Goal: Transaction & Acquisition: Purchase product/service

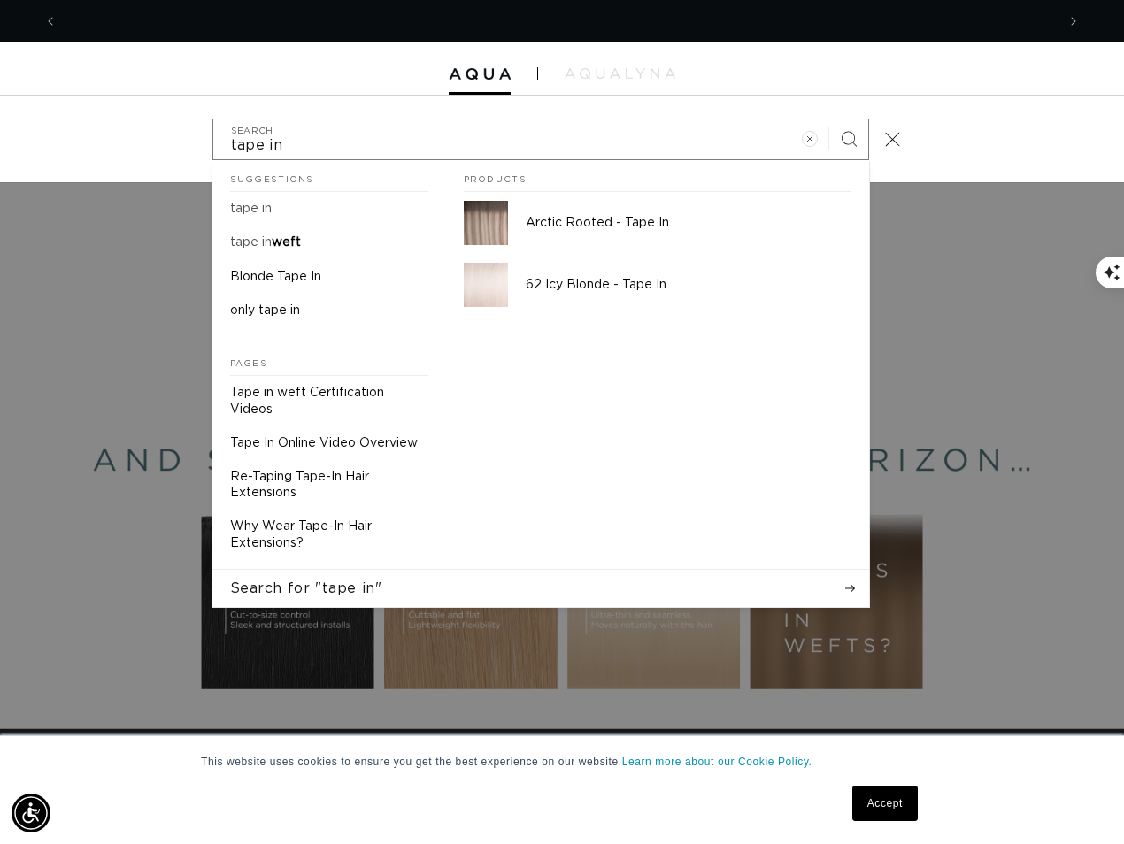
scroll to position [0, 1997]
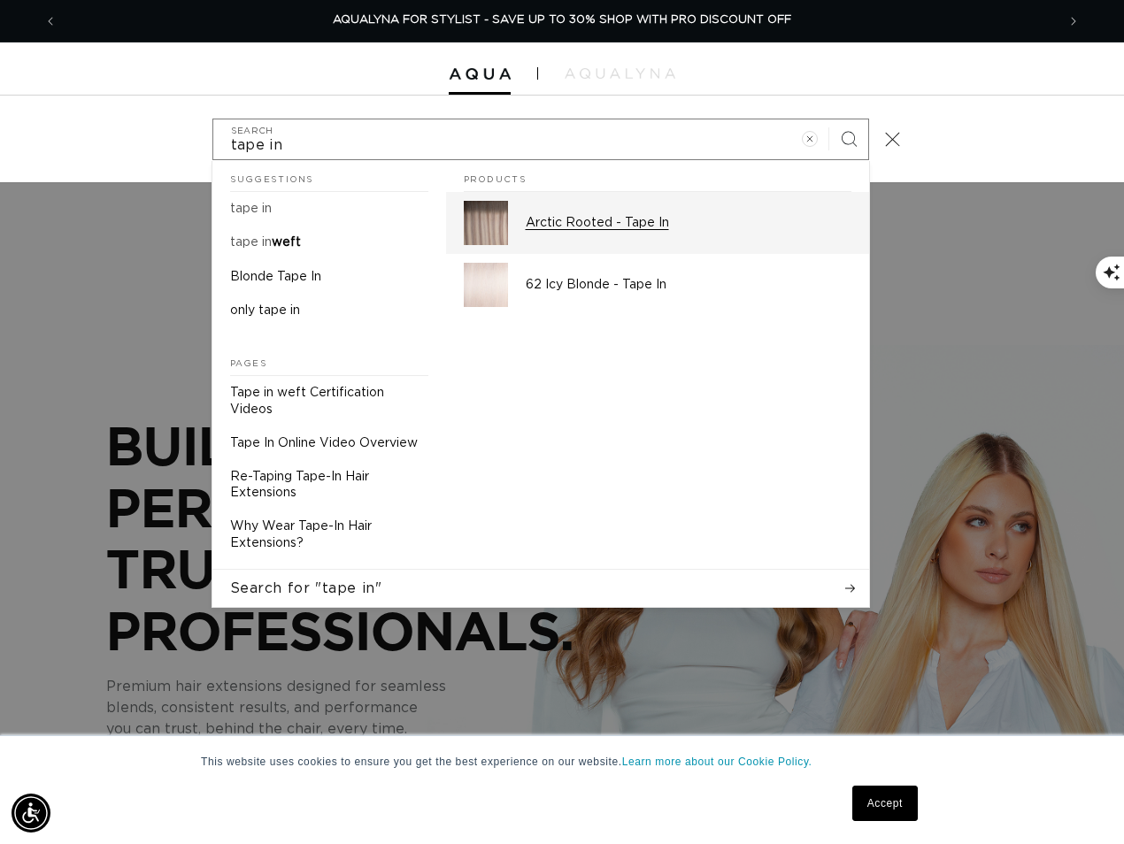
type input "tape in"
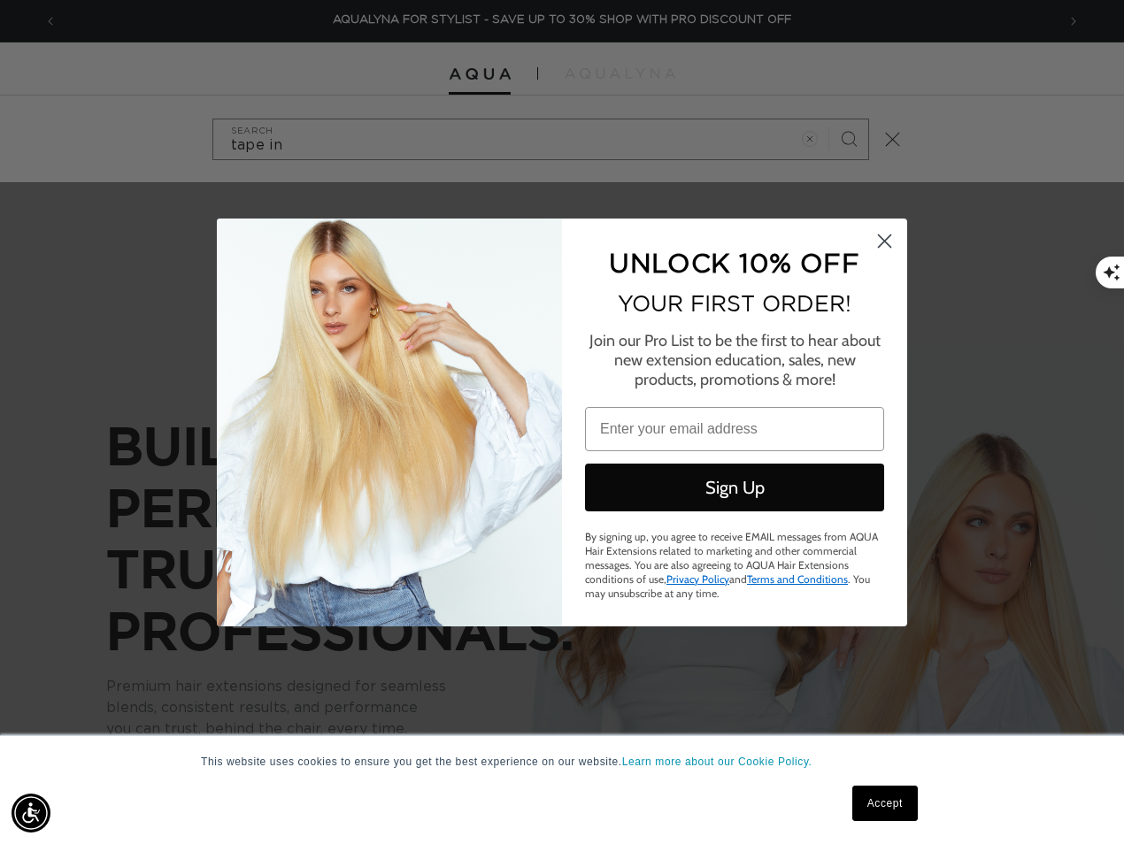
click at [884, 244] on circle "Close dialog" at bounding box center [884, 240] width 29 height 29
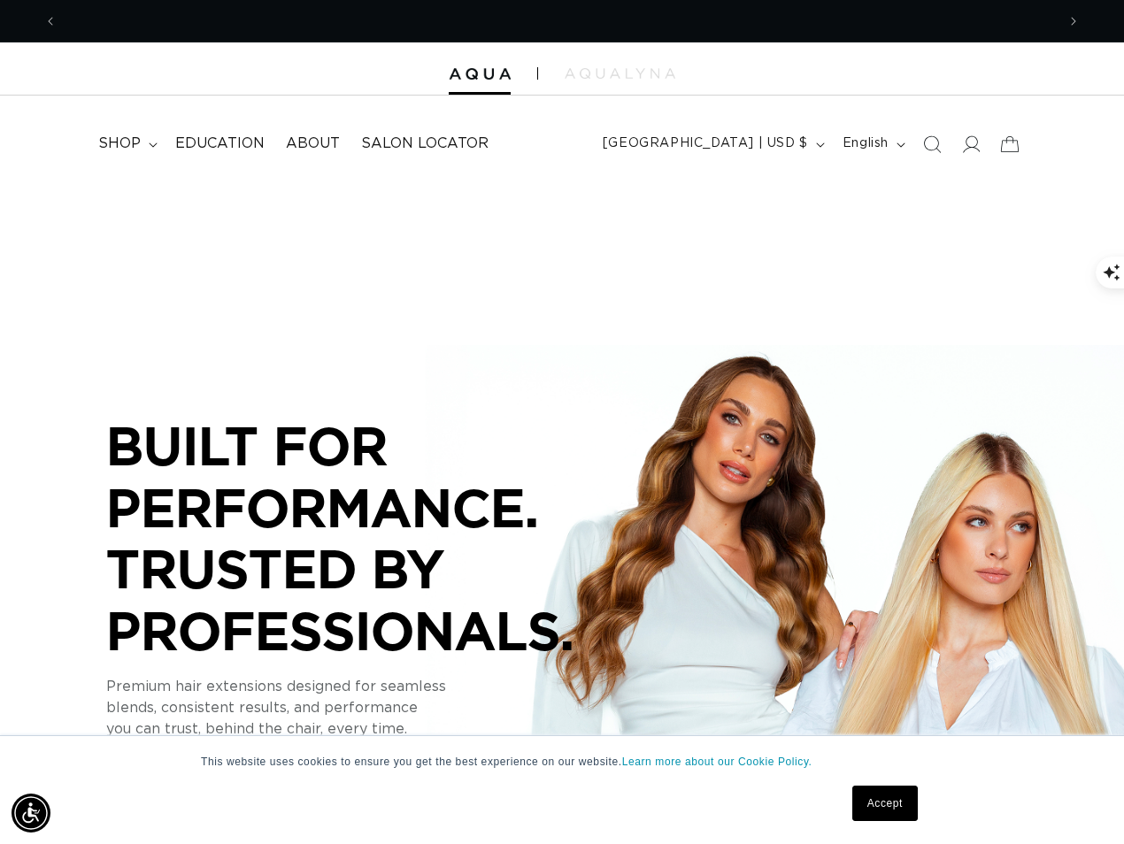
scroll to position [0, 0]
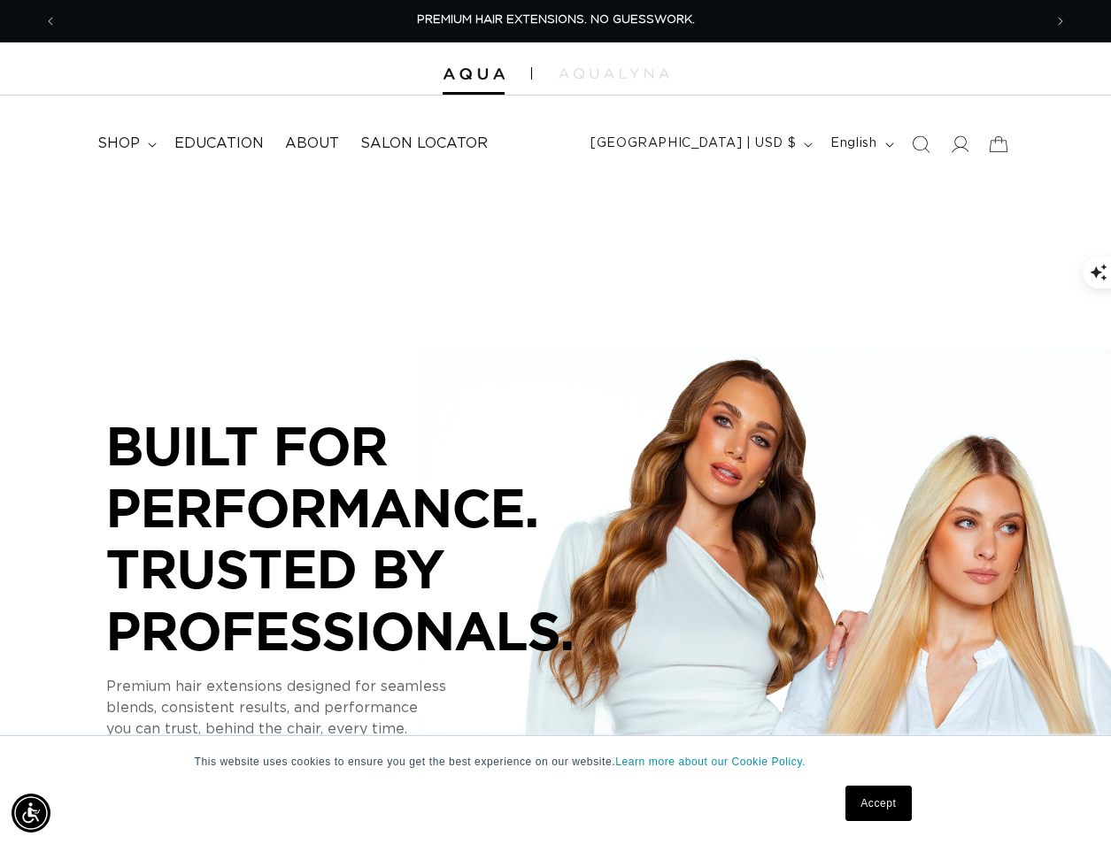
click at [913, 150] on icon "Search" at bounding box center [921, 144] width 18 height 18
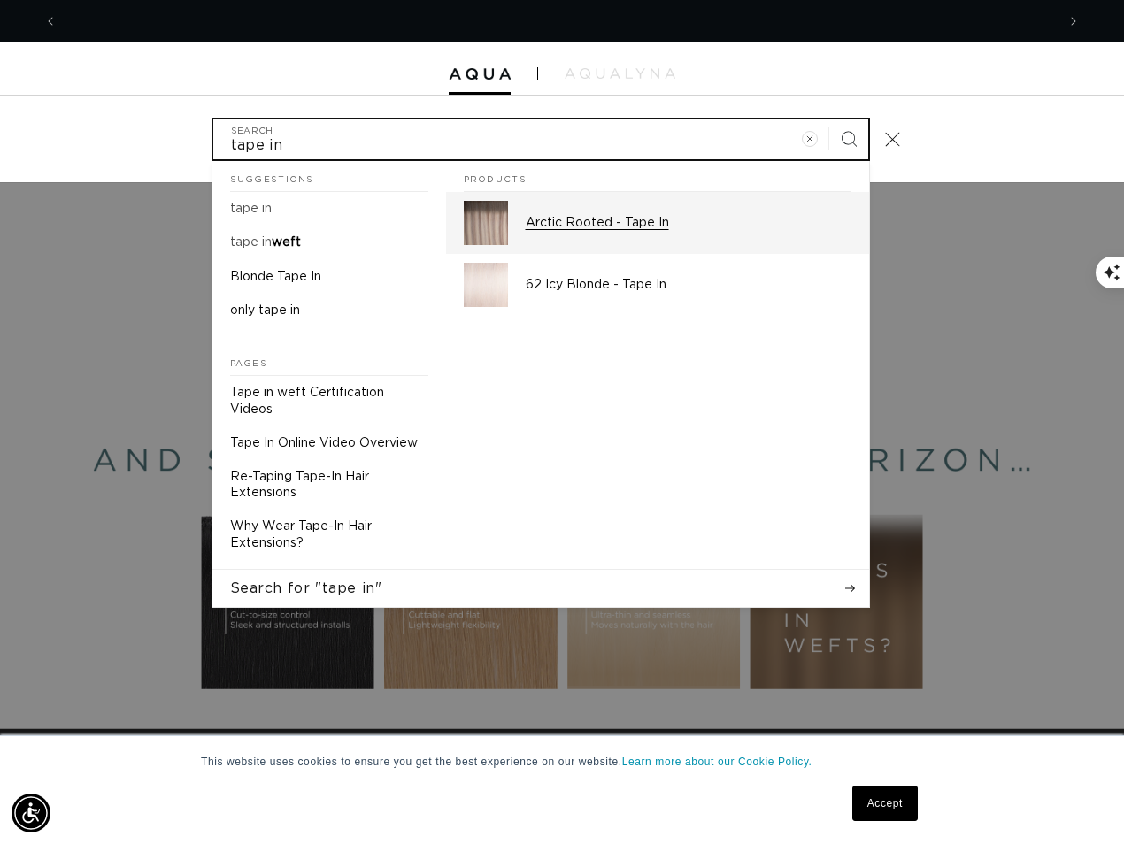
scroll to position [0, 998]
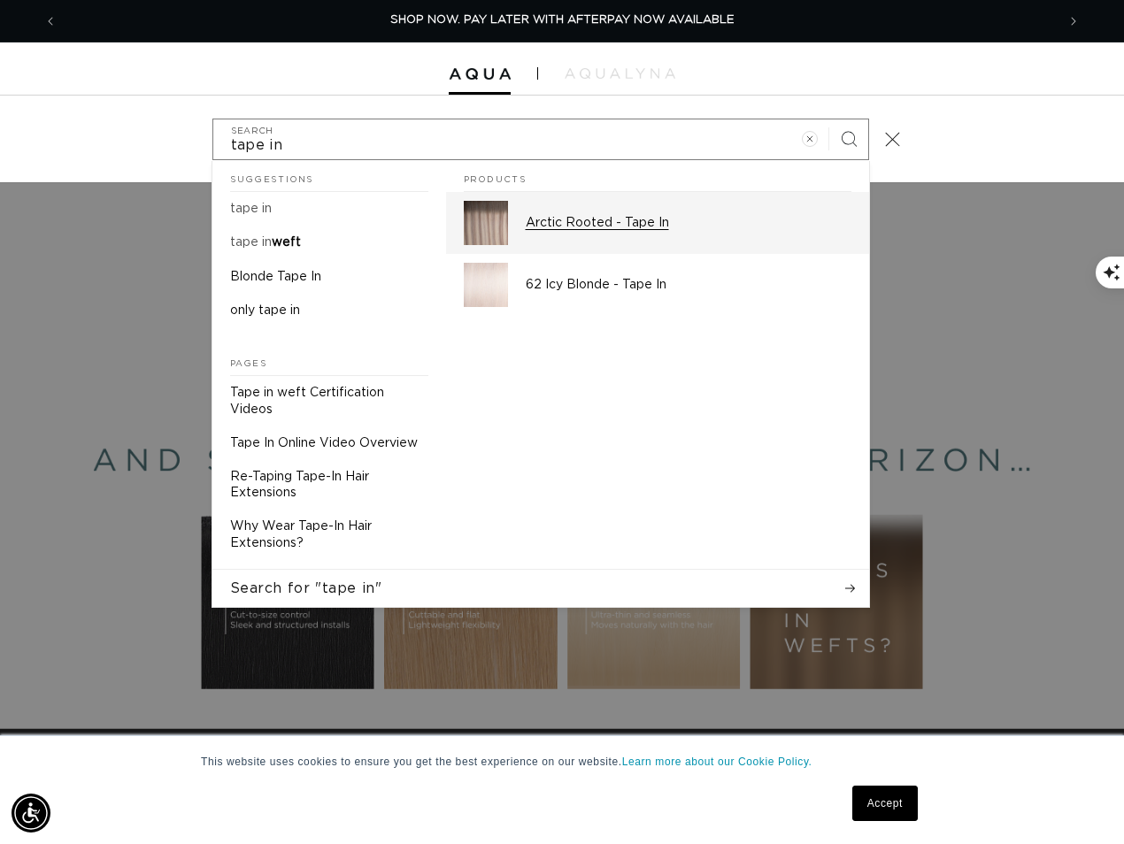
click at [587, 233] on div "Arctic Rooted - Tape In" at bounding box center [689, 223] width 326 height 44
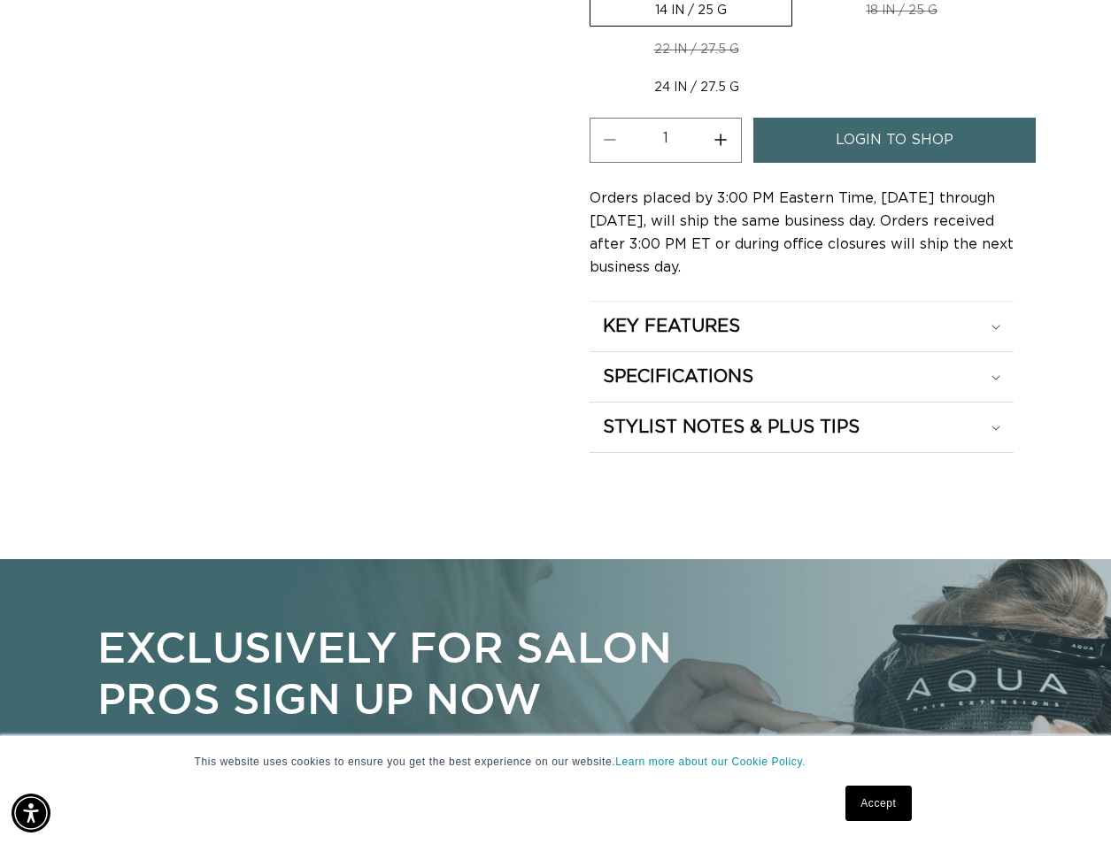
scroll to position [0, 985]
click at [685, 340] on summary "KEY FEATURES" at bounding box center [801, 327] width 425 height 50
click at [675, 389] on summary "SPECIFICATIONS" at bounding box center [801, 377] width 425 height 50
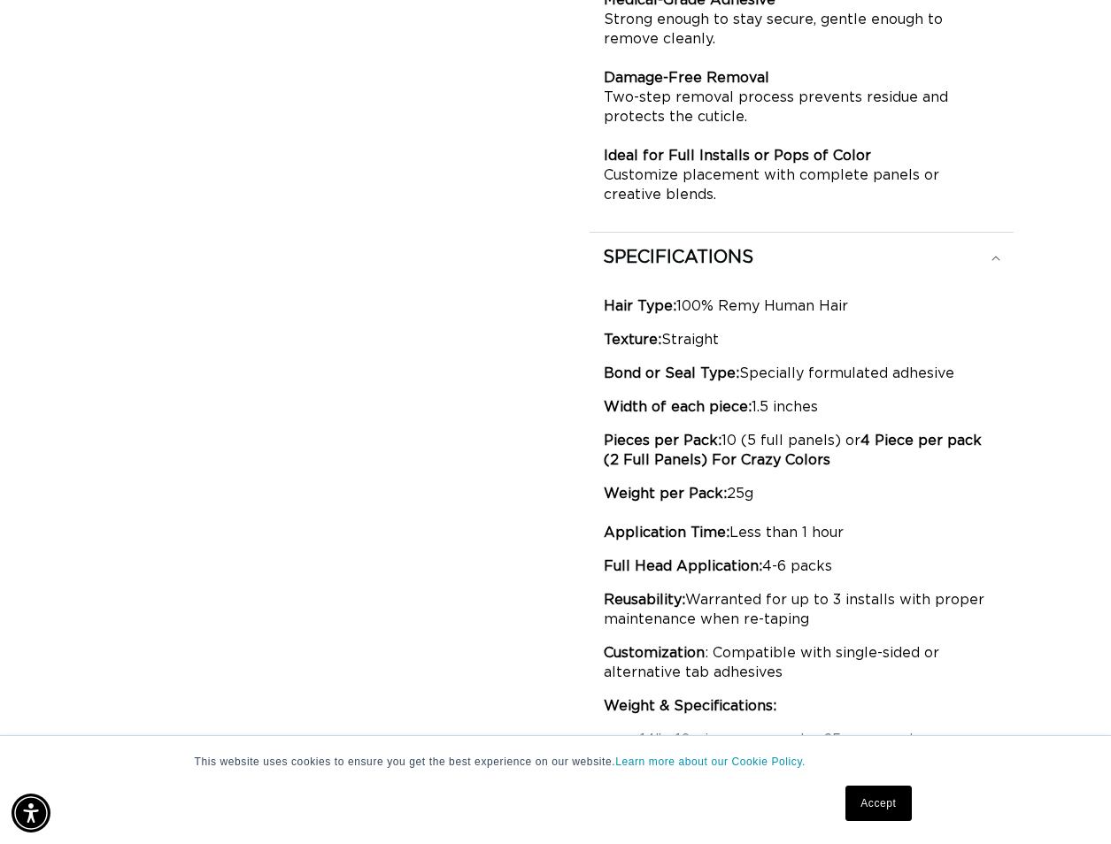
click at [732, 434] on p "Pieces per Pack: 10 (5 full panels) or 4 Piece per pack (2 Full Panels) For Cra…" at bounding box center [802, 450] width 397 height 39
drag, startPoint x: 732, startPoint y: 434, endPoint x: 741, endPoint y: 439, distance: 10.3
click at [743, 439] on p "Pieces per Pack: 10 (5 full panels) or 4 Piece per pack (2 Full Panels) For Cra…" at bounding box center [802, 450] width 397 height 39
click at [737, 438] on p "Pieces per Pack: 10 (5 full panels) or 4 Piece per pack (2 Full Panels) For Cra…" at bounding box center [802, 450] width 397 height 39
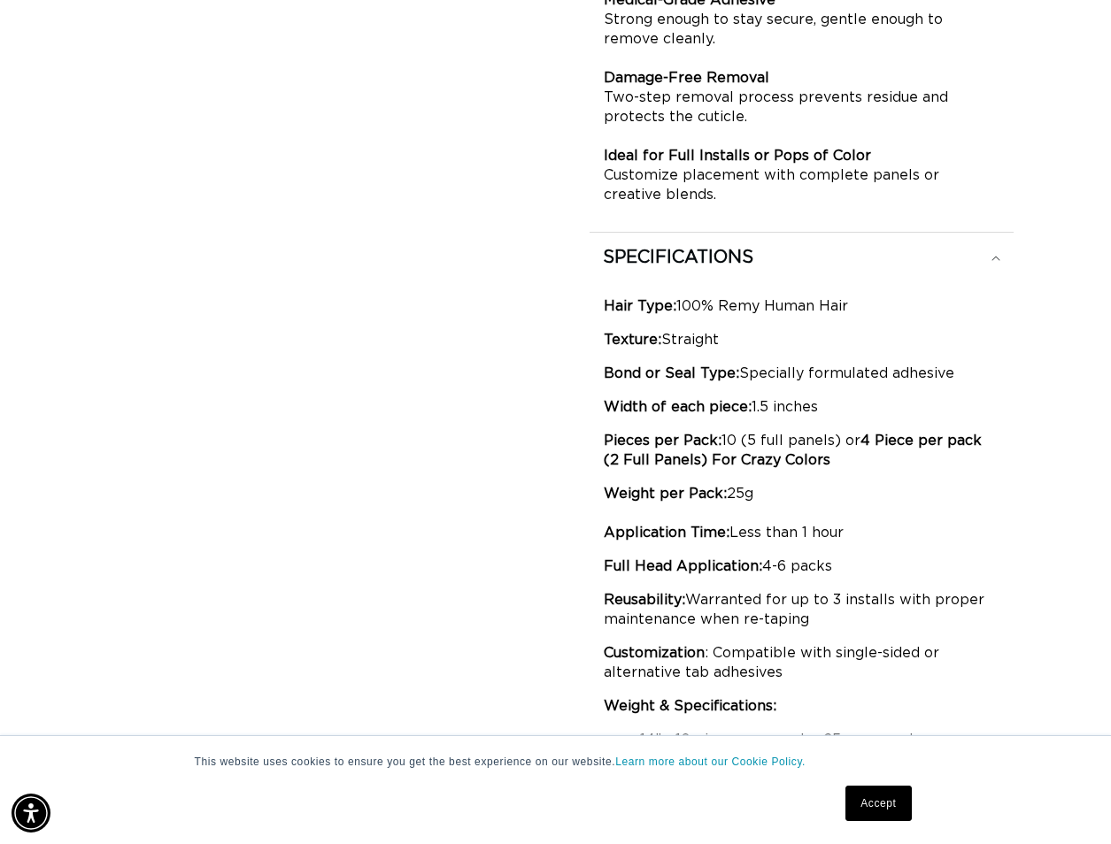
click at [817, 464] on p "Pieces per Pack: 10 (5 full panels) or 4 Piece per pack (2 Full Panels) For Cra…" at bounding box center [802, 450] width 397 height 39
drag, startPoint x: 734, startPoint y: 439, endPoint x: 724, endPoint y: 443, distance: 10.4
click at [724, 443] on p "Pieces per Pack: 10 (5 full panels) or 4 Piece per pack (2 Full Panels) For Cra…" at bounding box center [802, 450] width 397 height 39
drag, startPoint x: 724, startPoint y: 443, endPoint x: 797, endPoint y: 466, distance: 76.1
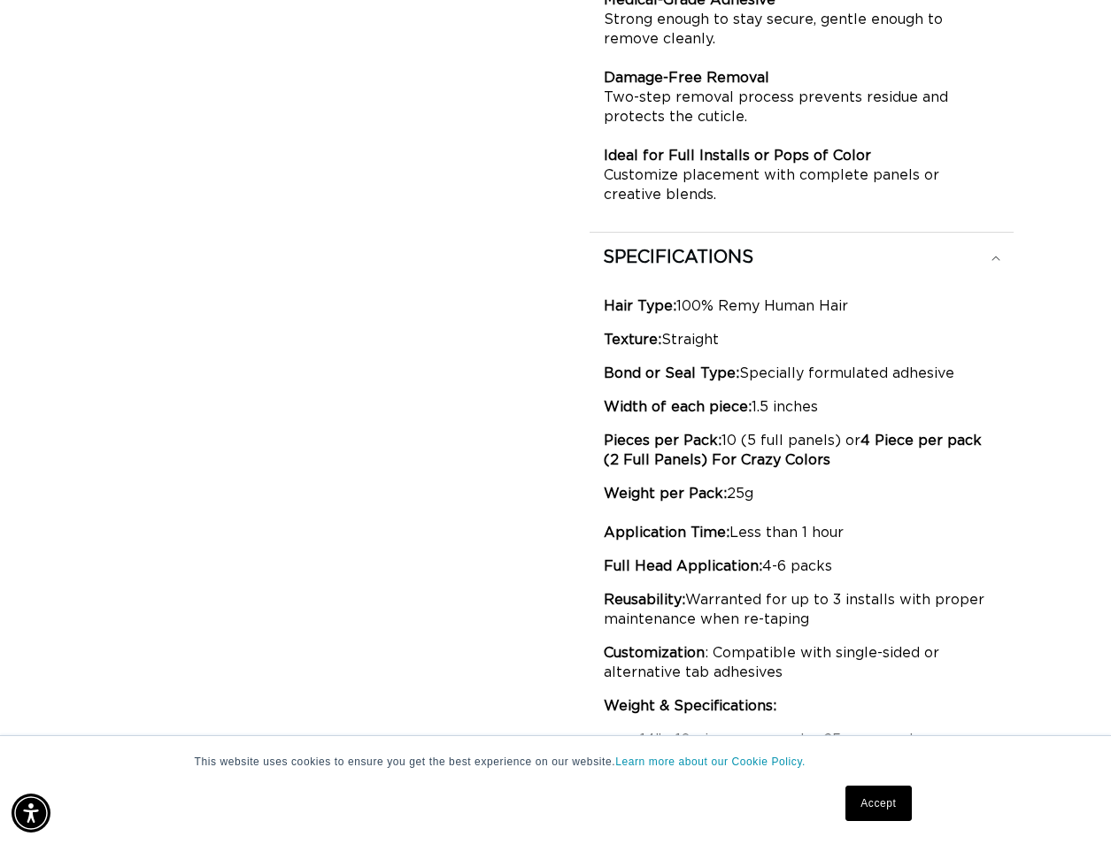
click at [791, 474] on div "Hair Type: 100% Remy Human Hair Texture: Straight Bond or Seal Type: Specially …" at bounding box center [802, 553] width 397 height 512
click at [830, 481] on div "Hair Type: 100% Remy Human Hair Texture: Straight Bond or Seal Type: Specially …" at bounding box center [802, 553] width 397 height 512
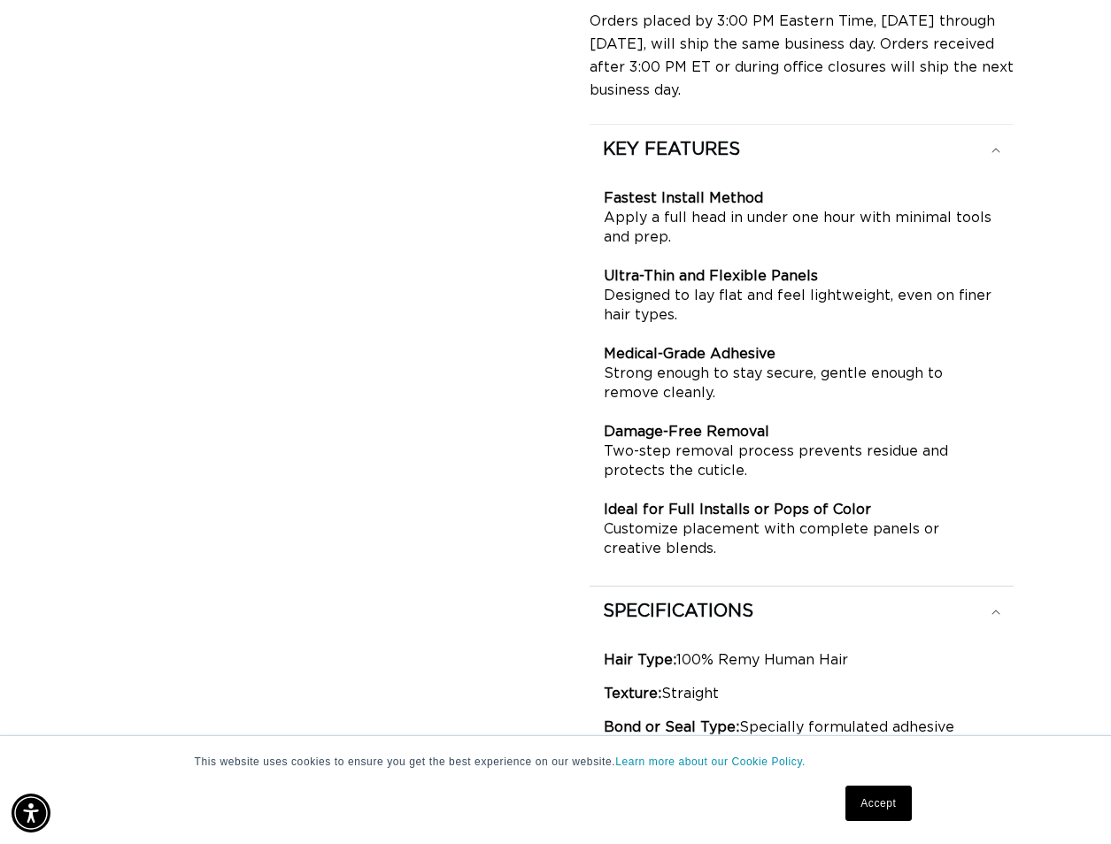
scroll to position [974, 0]
